Goal: Information Seeking & Learning: Learn about a topic

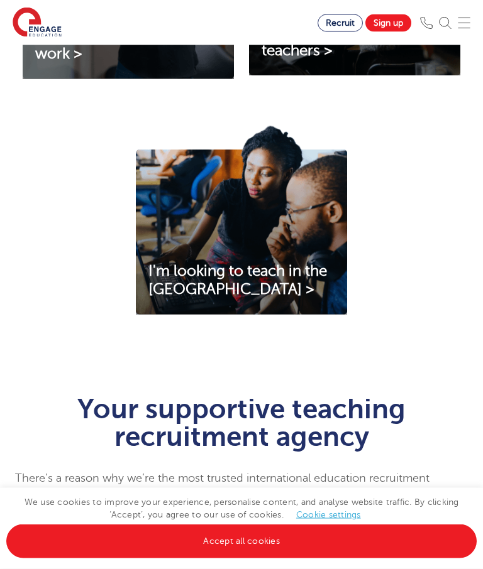
click at [245, 559] on link "Accept all cookies" at bounding box center [241, 542] width 470 height 34
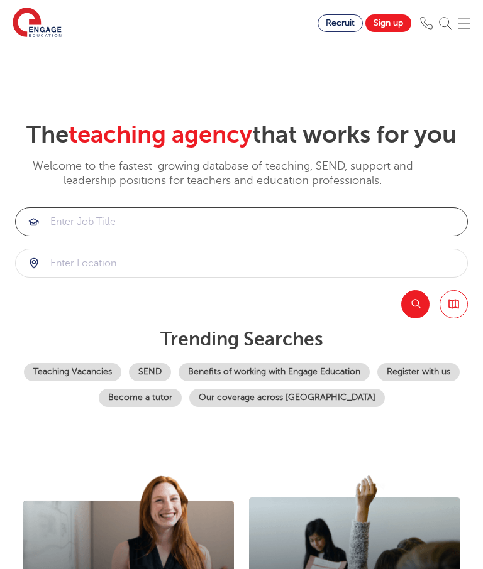
click at [396, 236] on input "search" at bounding box center [241, 222] width 451 height 28
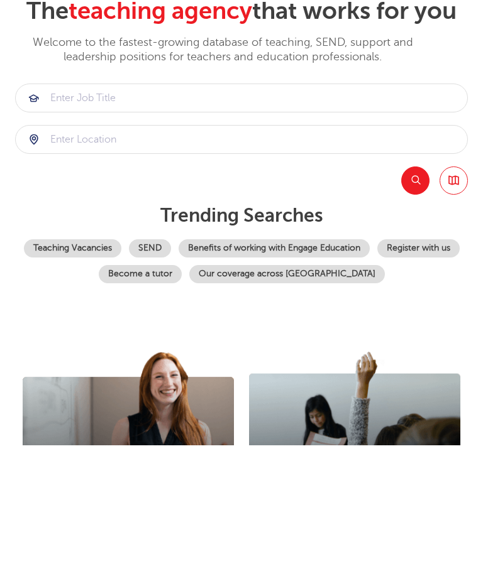
click at [121, 363] on link "Teaching Vacancies" at bounding box center [72, 372] width 97 height 18
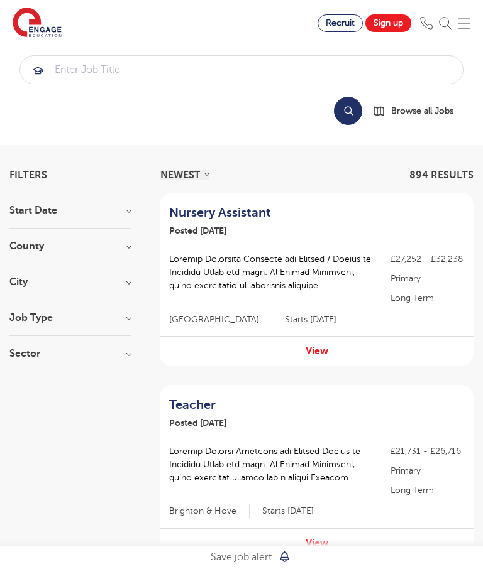
click at [322, 356] on link "View" at bounding box center [316, 351] width 23 height 11
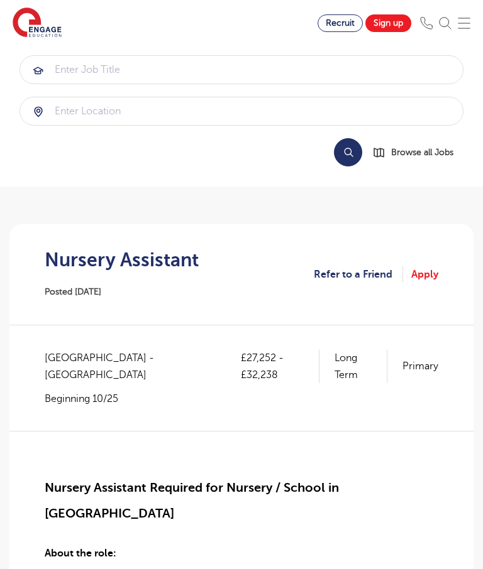
click at [433, 154] on span "Browse all Jobs" at bounding box center [422, 152] width 62 height 14
